Goal: Task Accomplishment & Management: Use online tool/utility

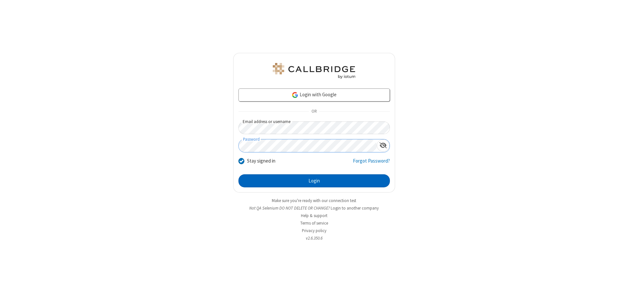
click at [314, 181] on button "Login" at bounding box center [313, 181] width 151 height 13
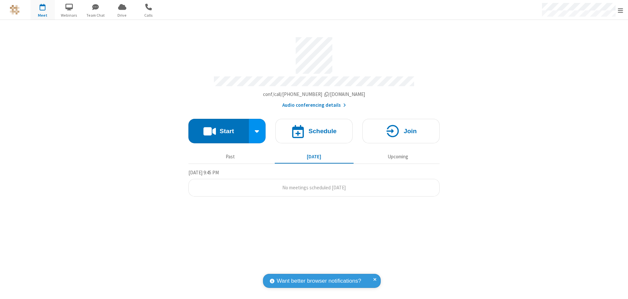
click at [218, 128] on button "Start" at bounding box center [218, 131] width 60 height 25
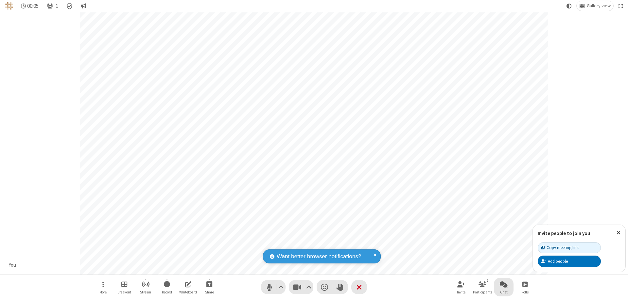
click at [504, 284] on span "Open chat" at bounding box center [504, 285] width 8 height 8
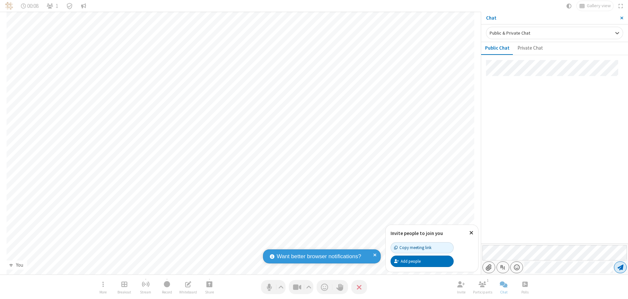
click at [620, 268] on span "Send message" at bounding box center [620, 268] width 6 height 7
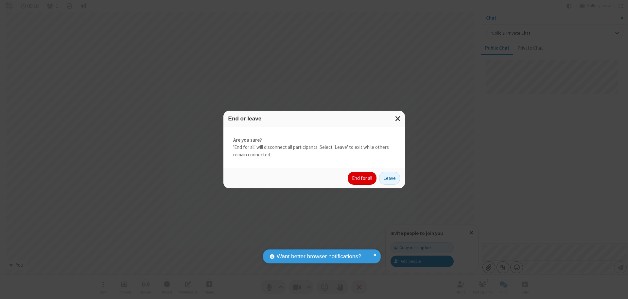
click at [362, 179] on button "End for all" at bounding box center [362, 178] width 29 height 13
